Goal: Download file/media

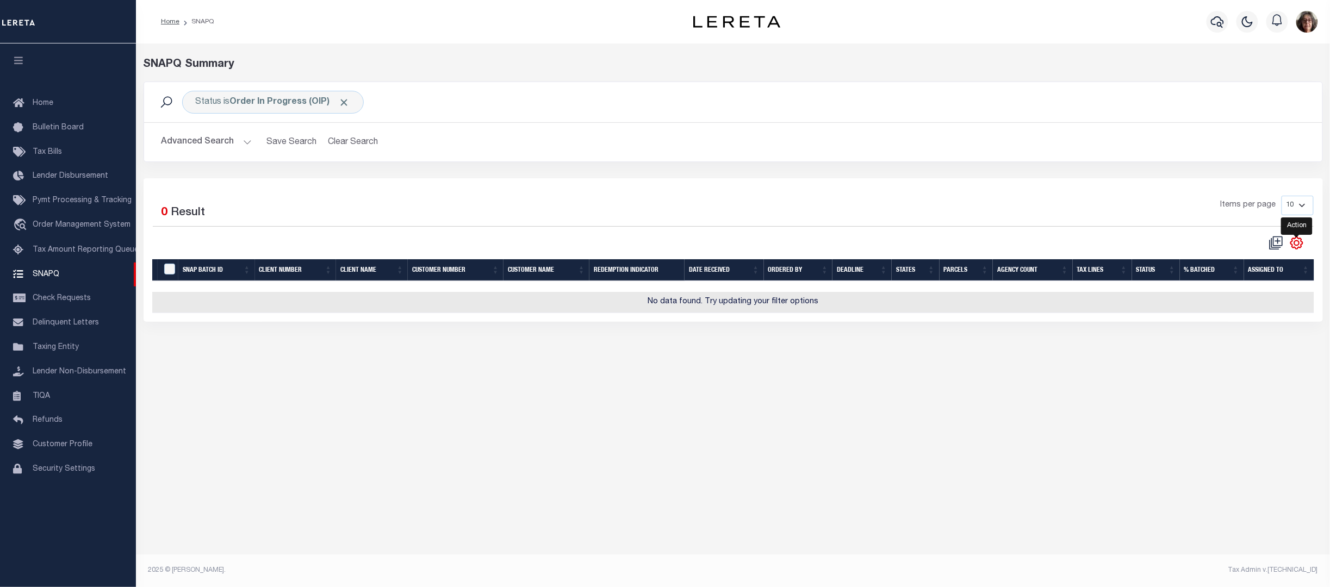
click at [1298, 246] on icon "" at bounding box center [1297, 243] width 14 height 14
click at [1216, 262] on span "CSV" at bounding box center [1218, 261] width 16 height 8
click at [42, 399] on span "TIQA" at bounding box center [41, 396] width 17 height 8
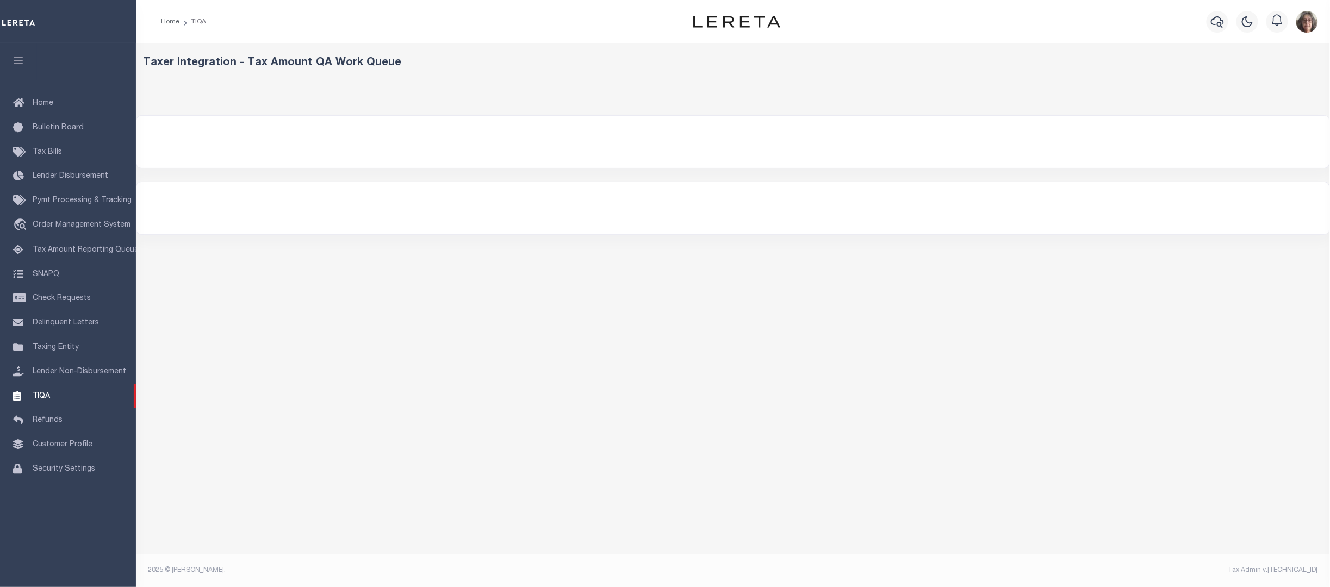
select select "200"
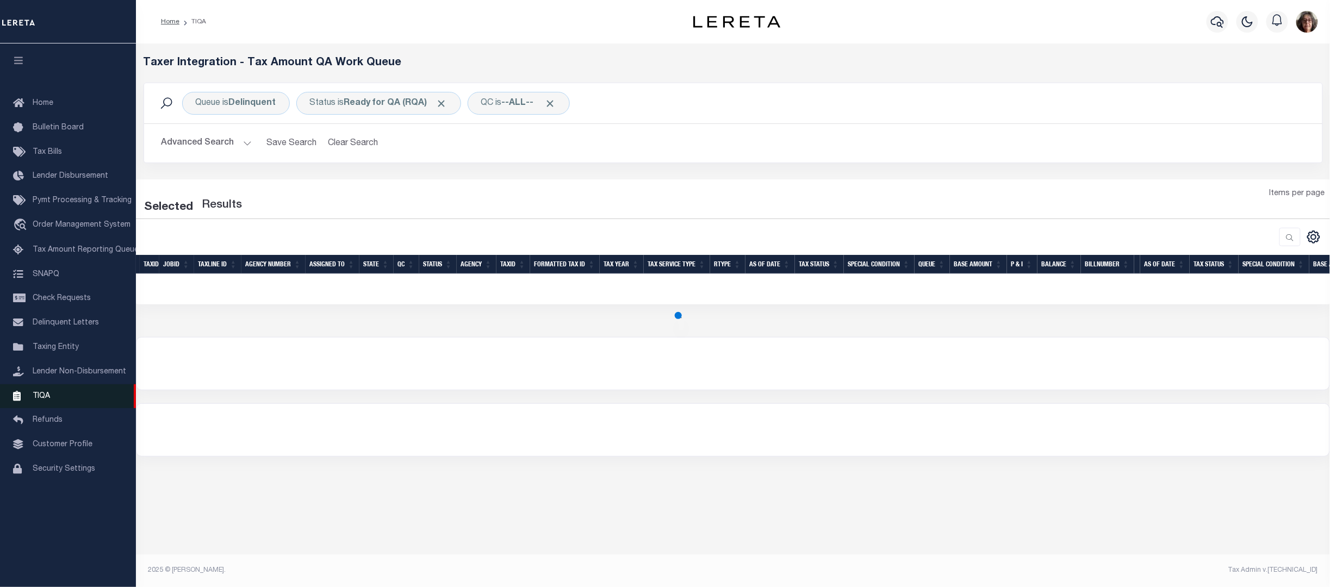
select select "200"
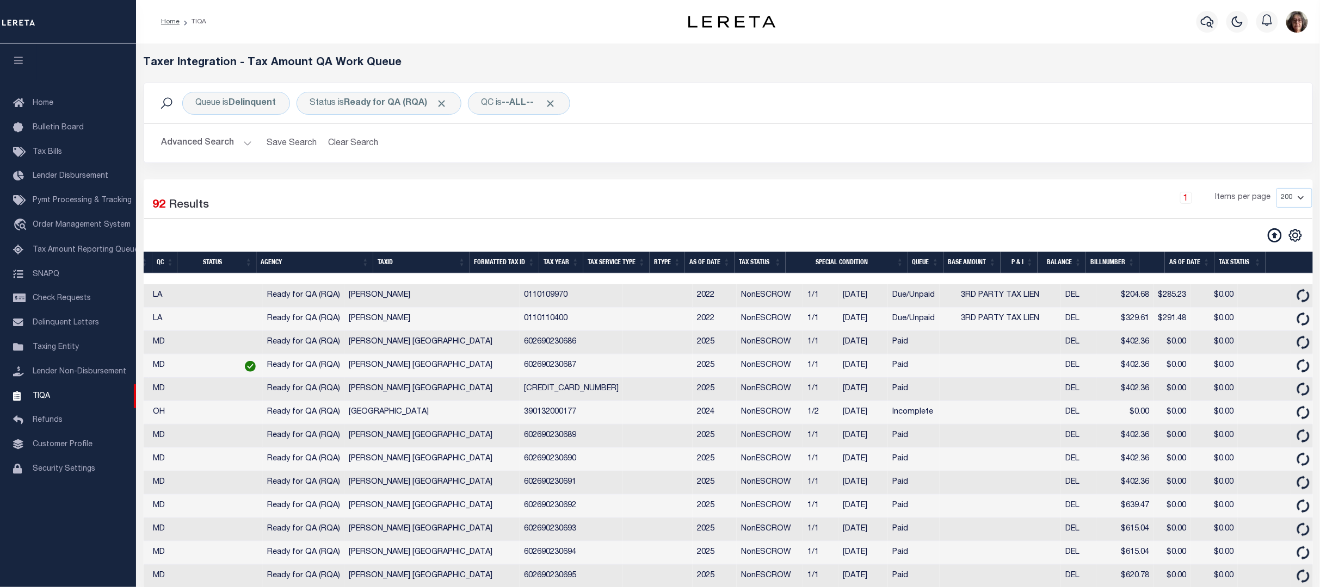
scroll to position [0, 244]
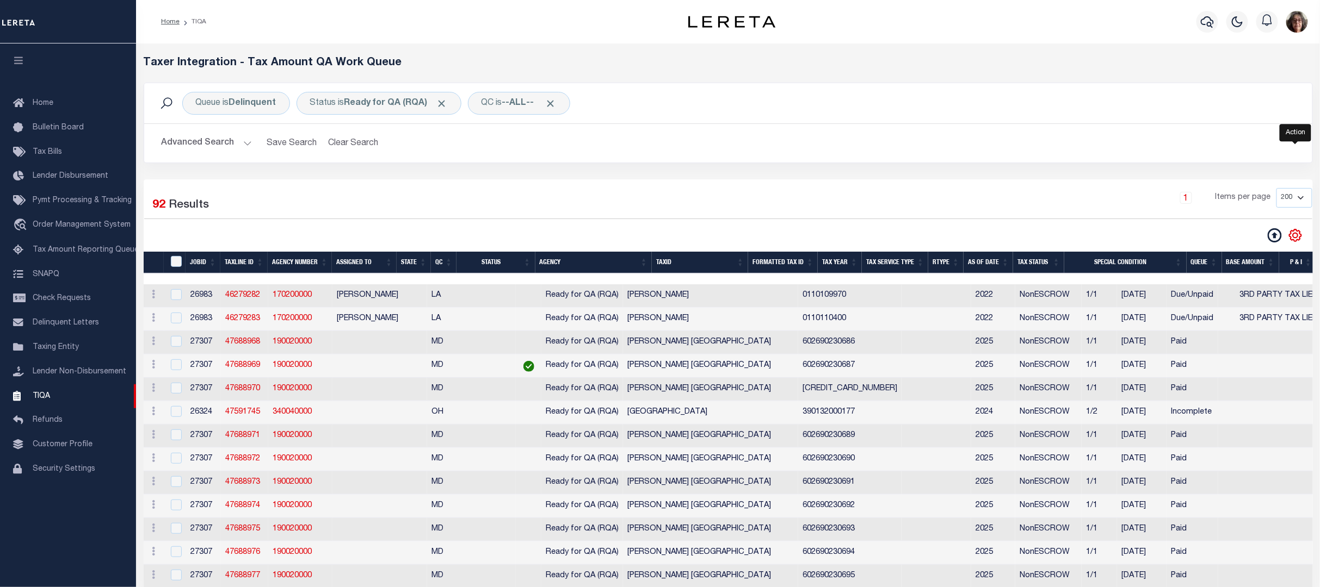
click at [1297, 238] on icon "" at bounding box center [1294, 235] width 5 height 5
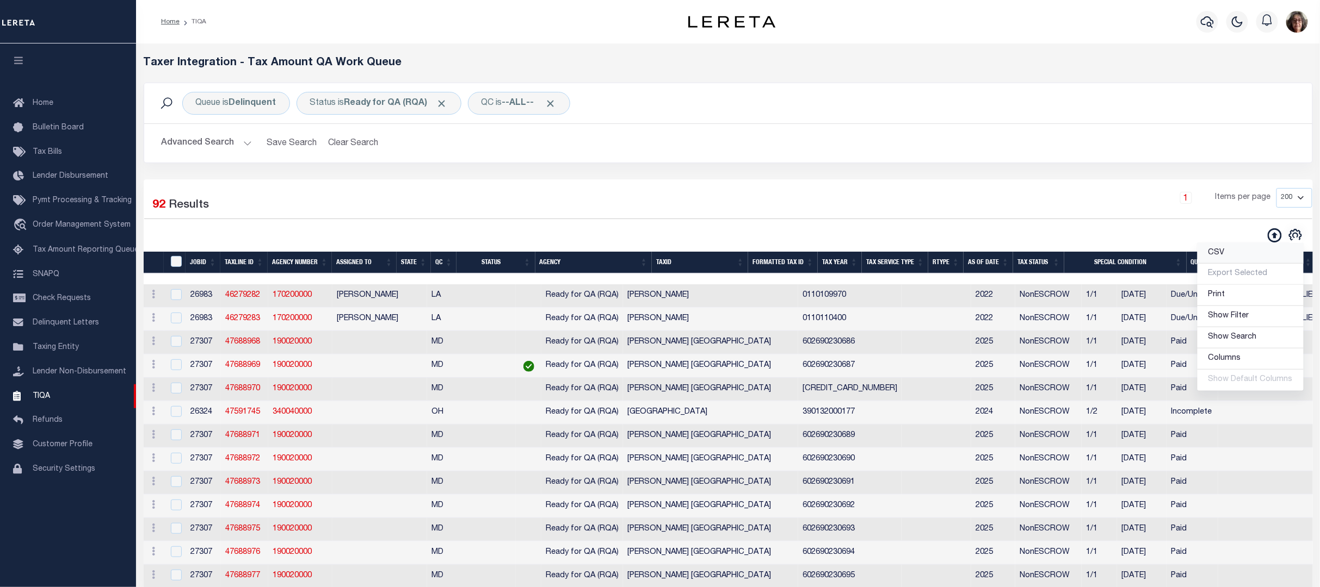
click at [1219, 253] on span "CSV" at bounding box center [1216, 253] width 16 height 8
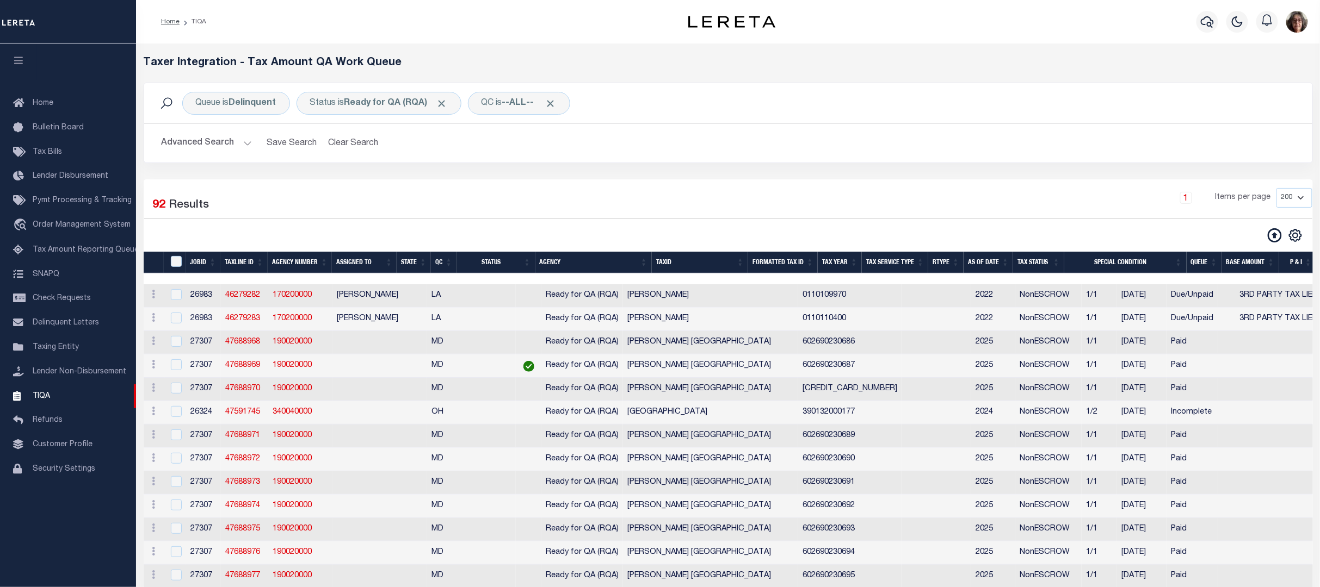
click at [169, 18] on link "Home" at bounding box center [170, 21] width 18 height 7
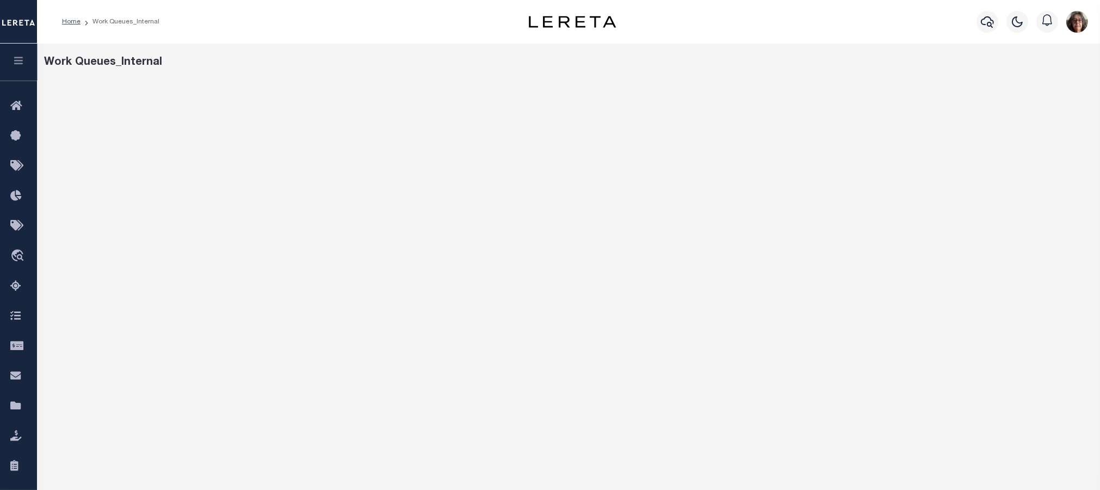
scroll to position [79, 0]
